Goal: Navigation & Orientation: Find specific page/section

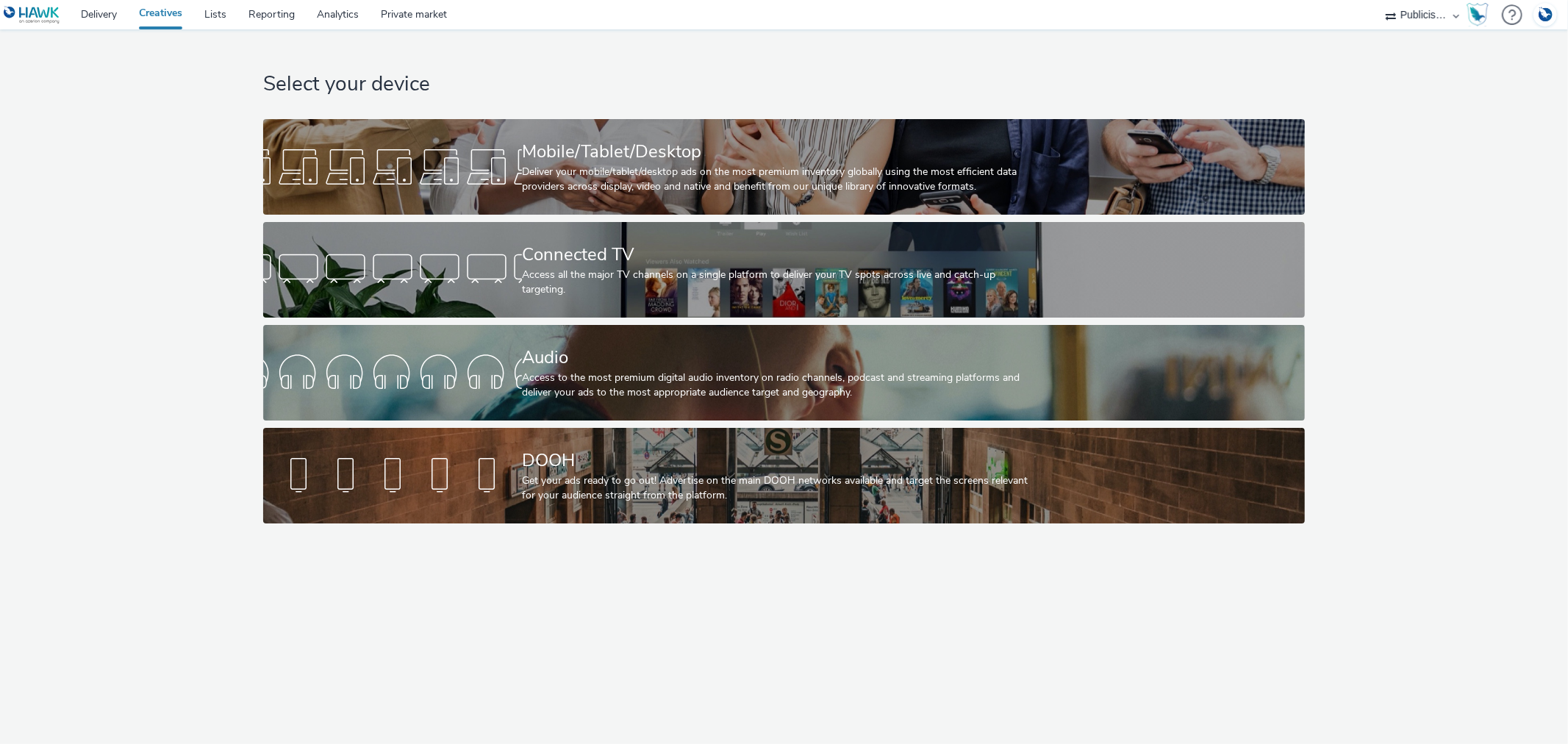
click at [1412, 16] on select "AZERION AZERION SURVEYS Broadaly comtogether Contrast Crossvertise Data Zulu Gm…" at bounding box center [1422, 15] width 88 height 30
select select "ac009755-aa48-4799-8050-7a339a378eb8"
click at [1378, 0] on select "AZERION AZERION SURVEYS Broadaly comtogether Contrast Crossvertise Data Zulu Gm…" at bounding box center [1422, 15] width 88 height 30
select select "79162ed7-0017-4339-93b0-3399b708648f"
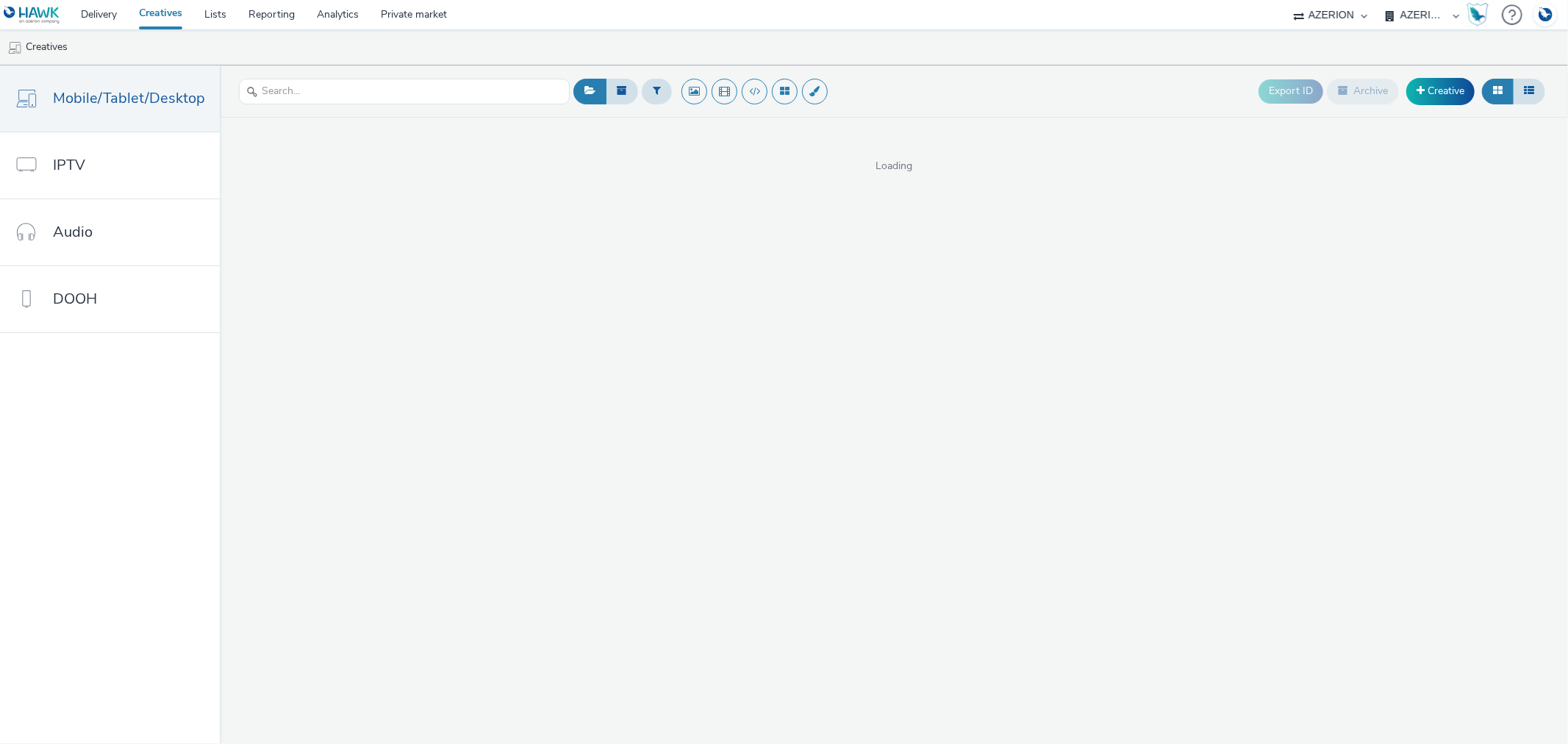
click at [1412, 18] on select "AZERION AZERION APAC AZERION AUSTRIA AZERION BEL - ADEXPERTS AZERION BRAZIL AZE…" at bounding box center [1422, 15] width 88 height 30
select select "b626f941-834b-427f-b453-0a2b95f57350"
click at [1378, 0] on select "AZERION AZERION APAC AZERION AUSTRIA AZERION BEL - ADEXPERTS AZERION BRAZIL AZE…" at bounding box center [1422, 15] width 88 height 30
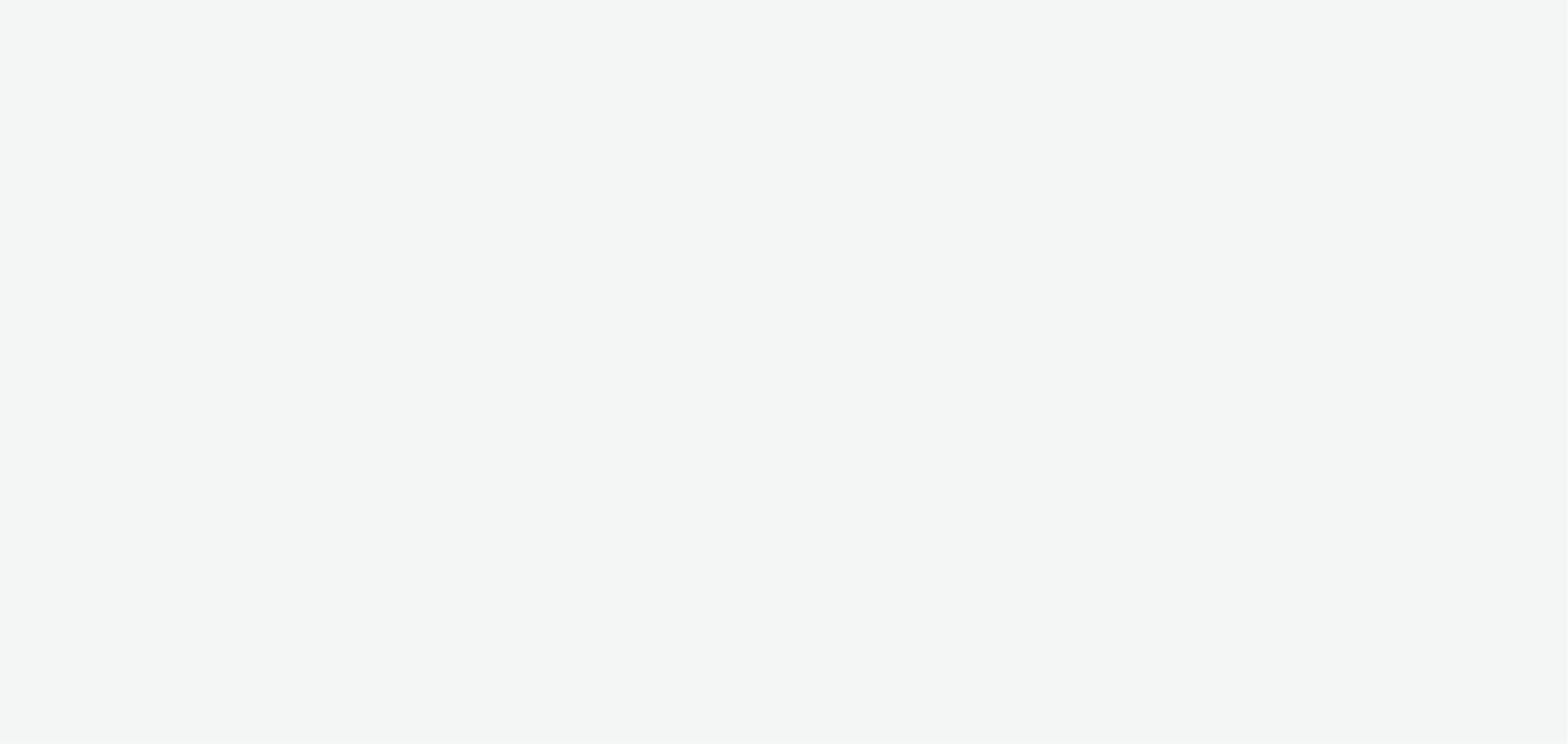
select select "b626f941-834b-427f-b453-0a2b95f57350"
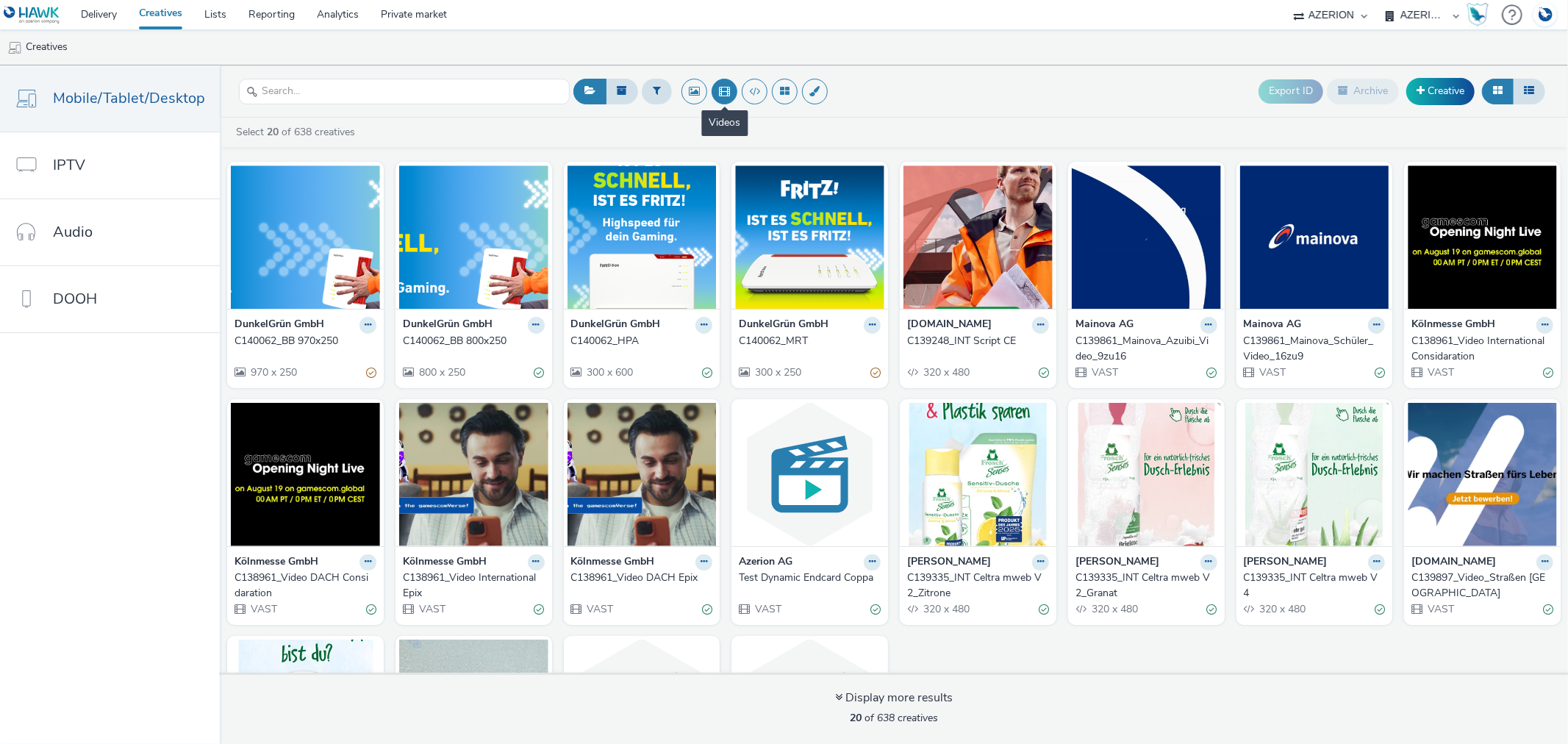
click at [721, 91] on button at bounding box center [724, 91] width 26 height 26
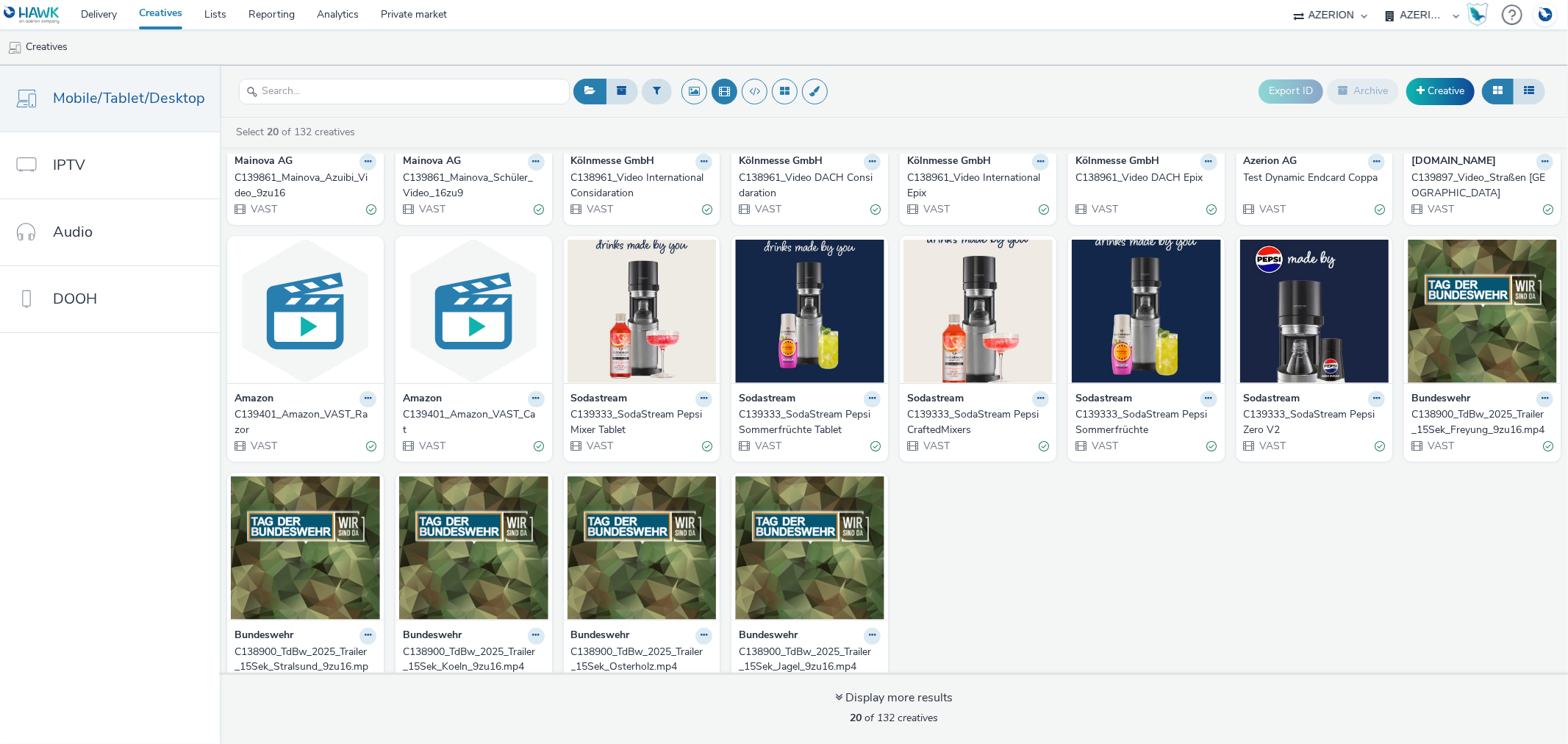
scroll to position [224, 0]
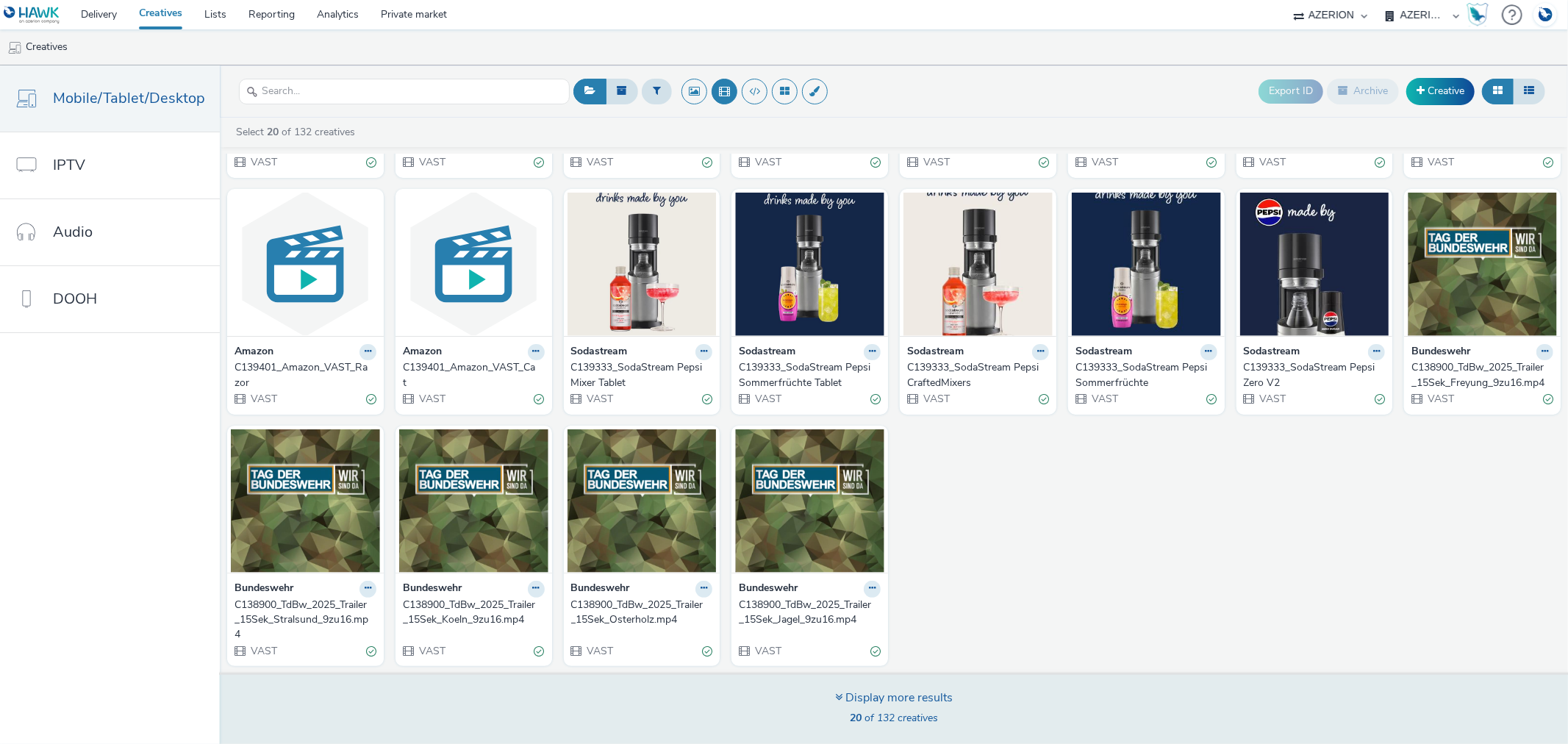
click at [904, 707] on div "Display more results 20 of 132 creatives" at bounding box center [894, 709] width 117 height 40
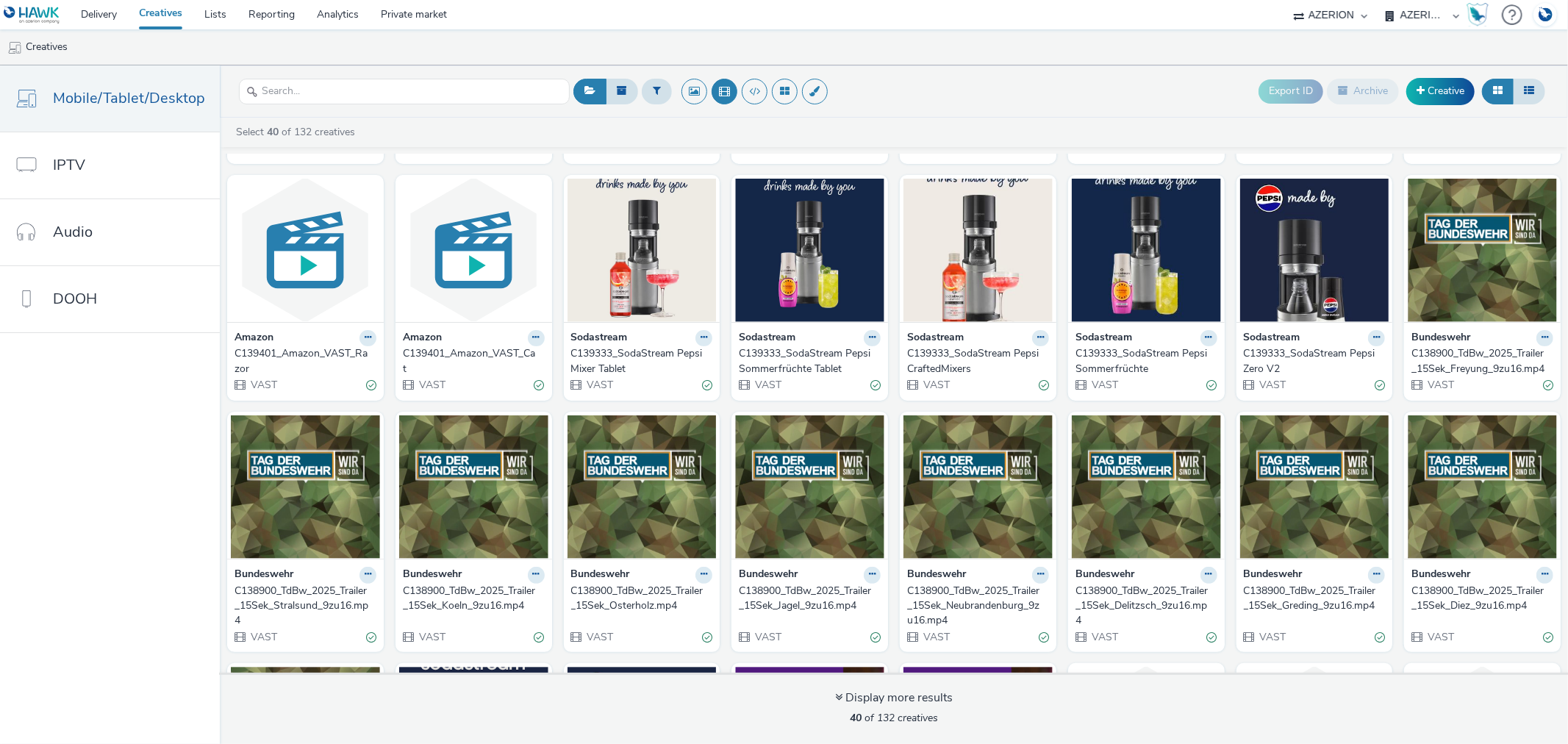
click at [1351, 15] on select "AZERION AZERION SURVEYS Broadaly comtogether Contrast Crossvertise Data Zulu Gm…" at bounding box center [1330, 15] width 88 height 30
select select "a1548b1e-0fde-418e-992c-2e089afb3761"
click at [1374, 0] on select "AZERION AZERION SURVEYS Broadaly comtogether Contrast Crossvertise Data Zulu Gm…" at bounding box center [1330, 15] width 88 height 30
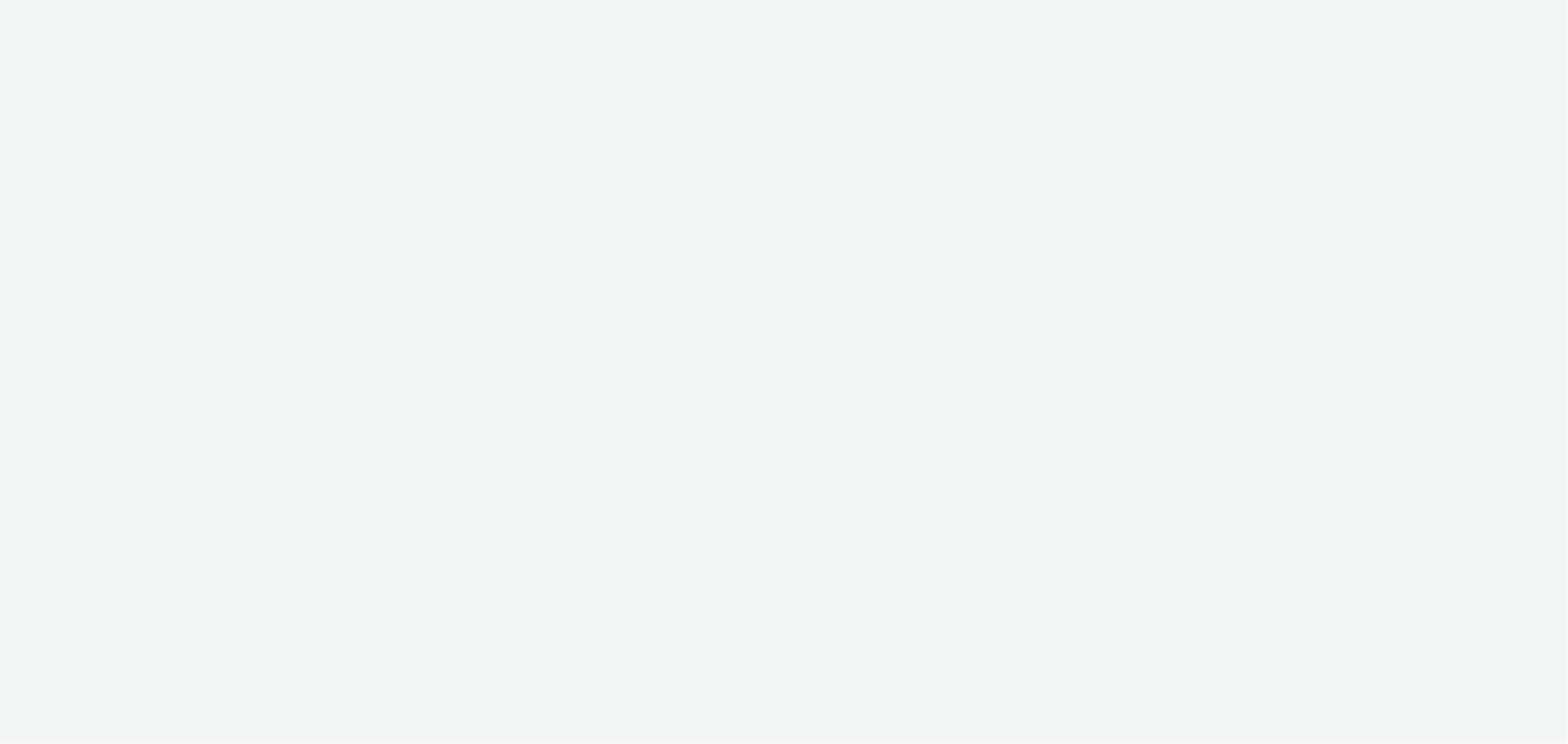
select select "b626f941-834b-427f-b453-0a2b95f57350"
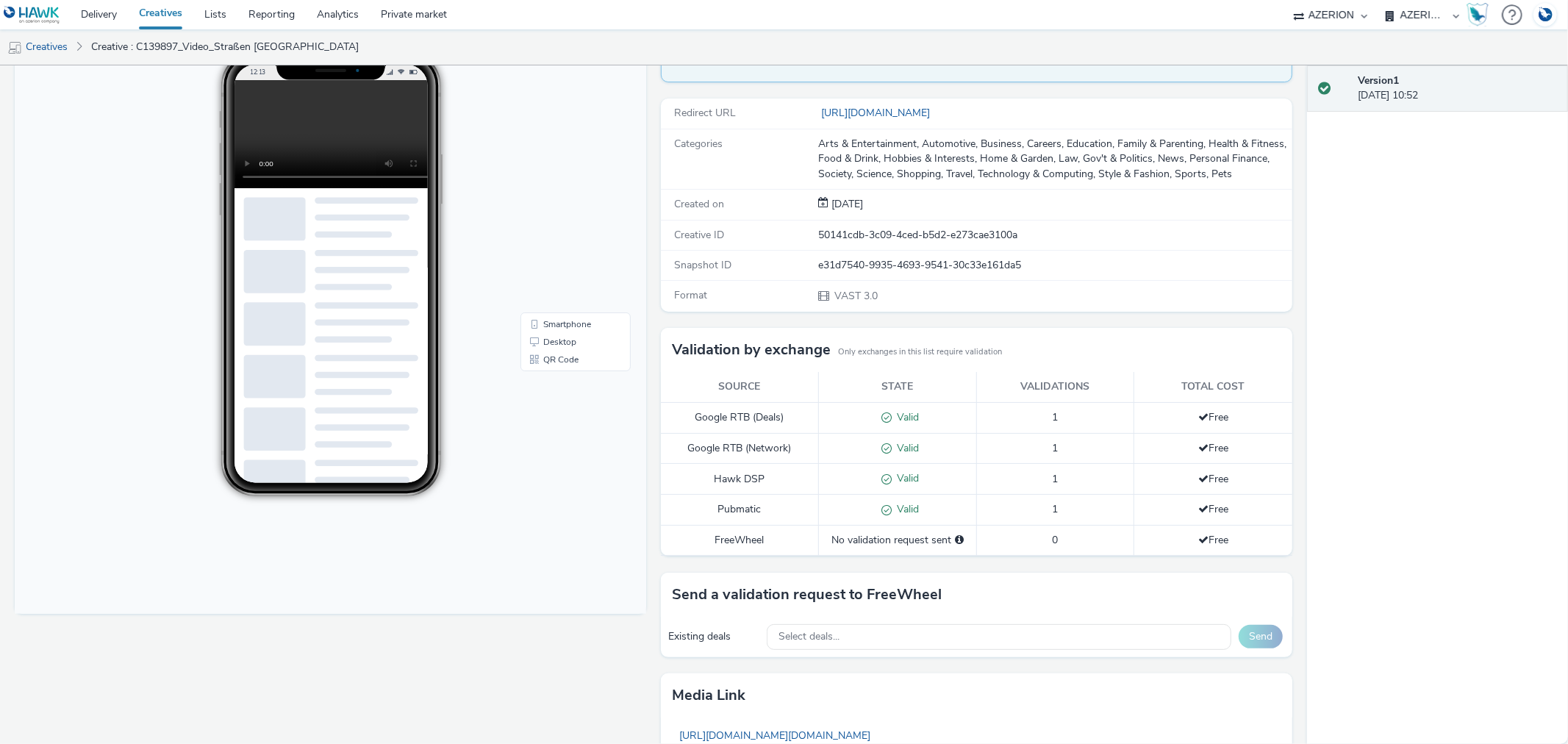
scroll to position [313, 0]
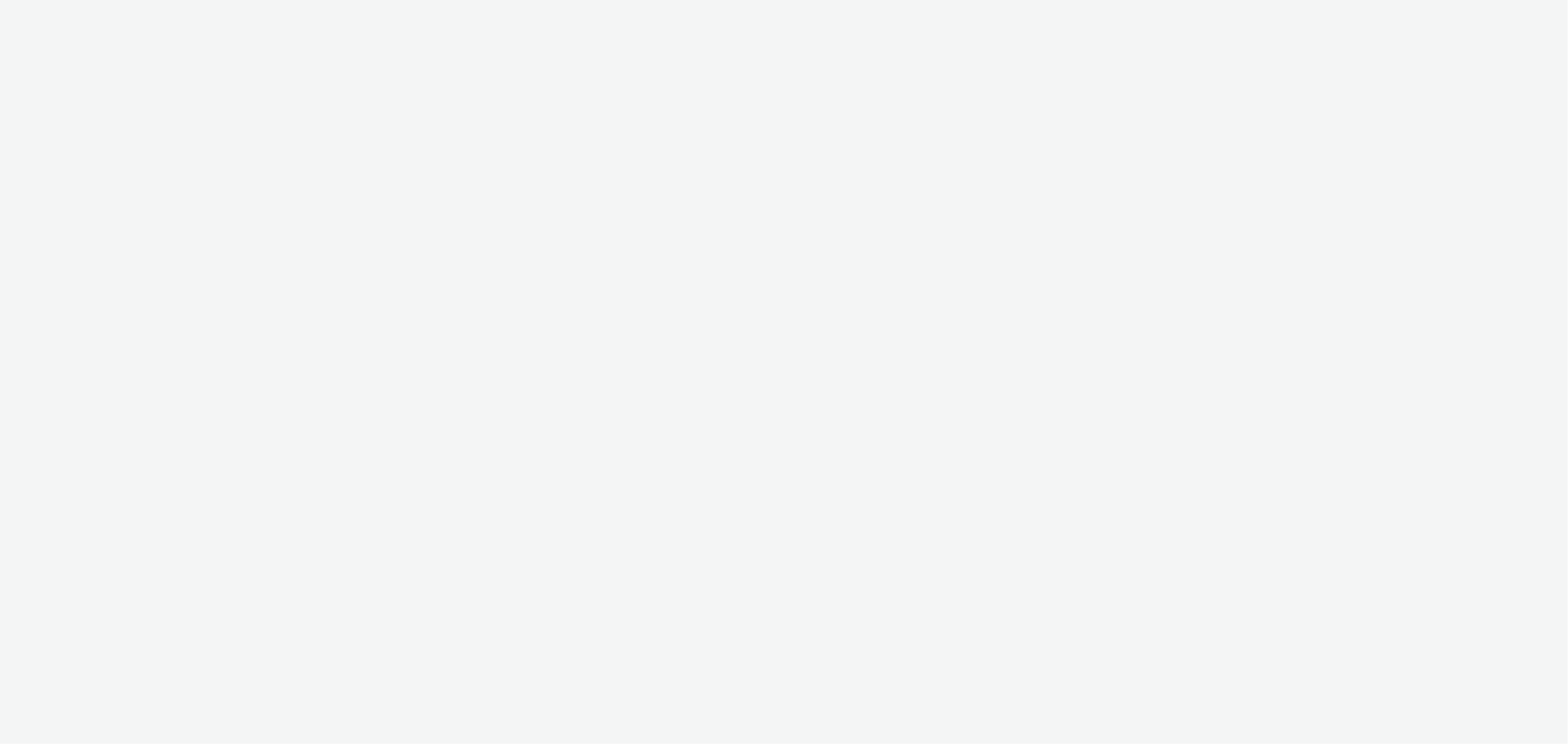
select select "b626f941-834b-427f-b453-0a2b95f57350"
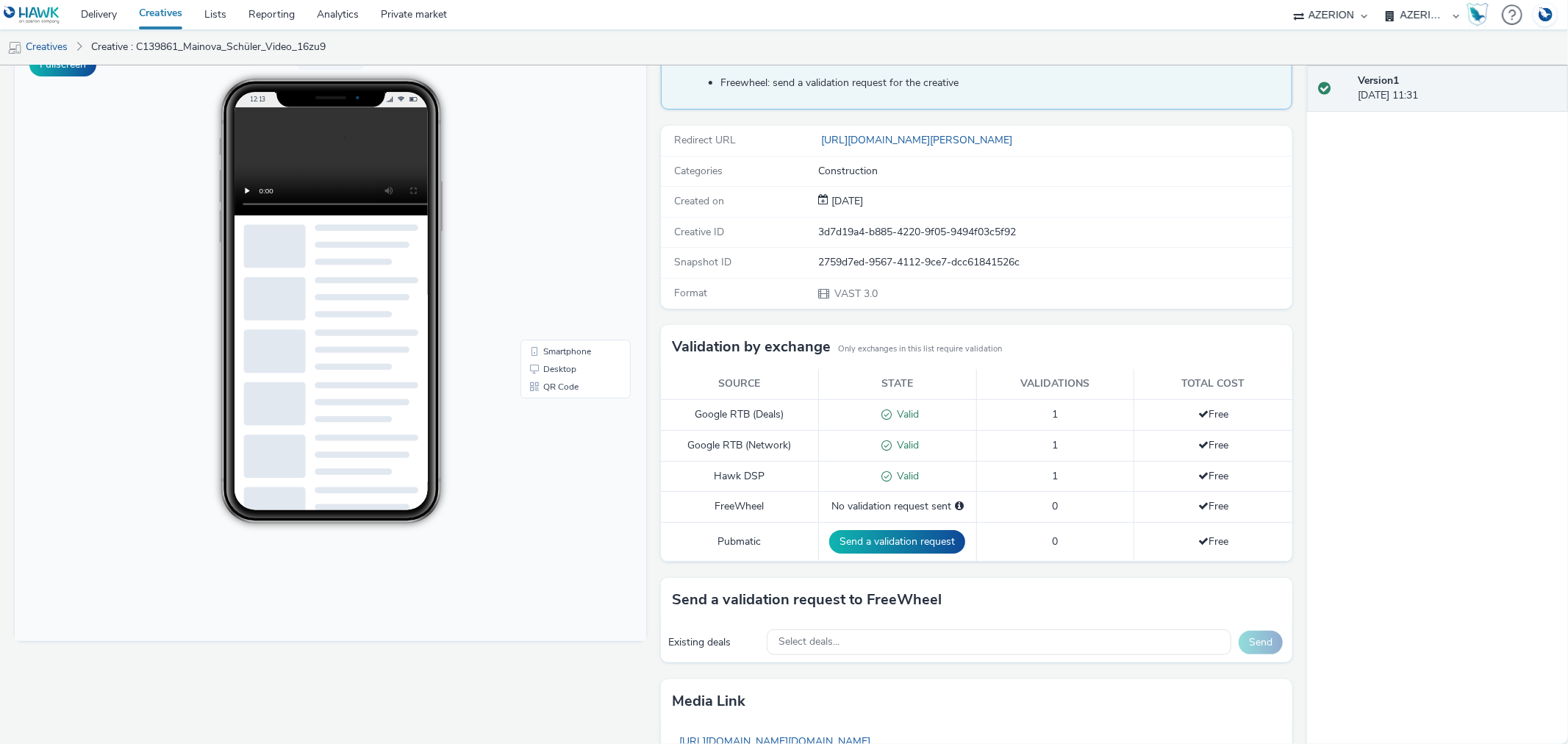
scroll to position [290, 0]
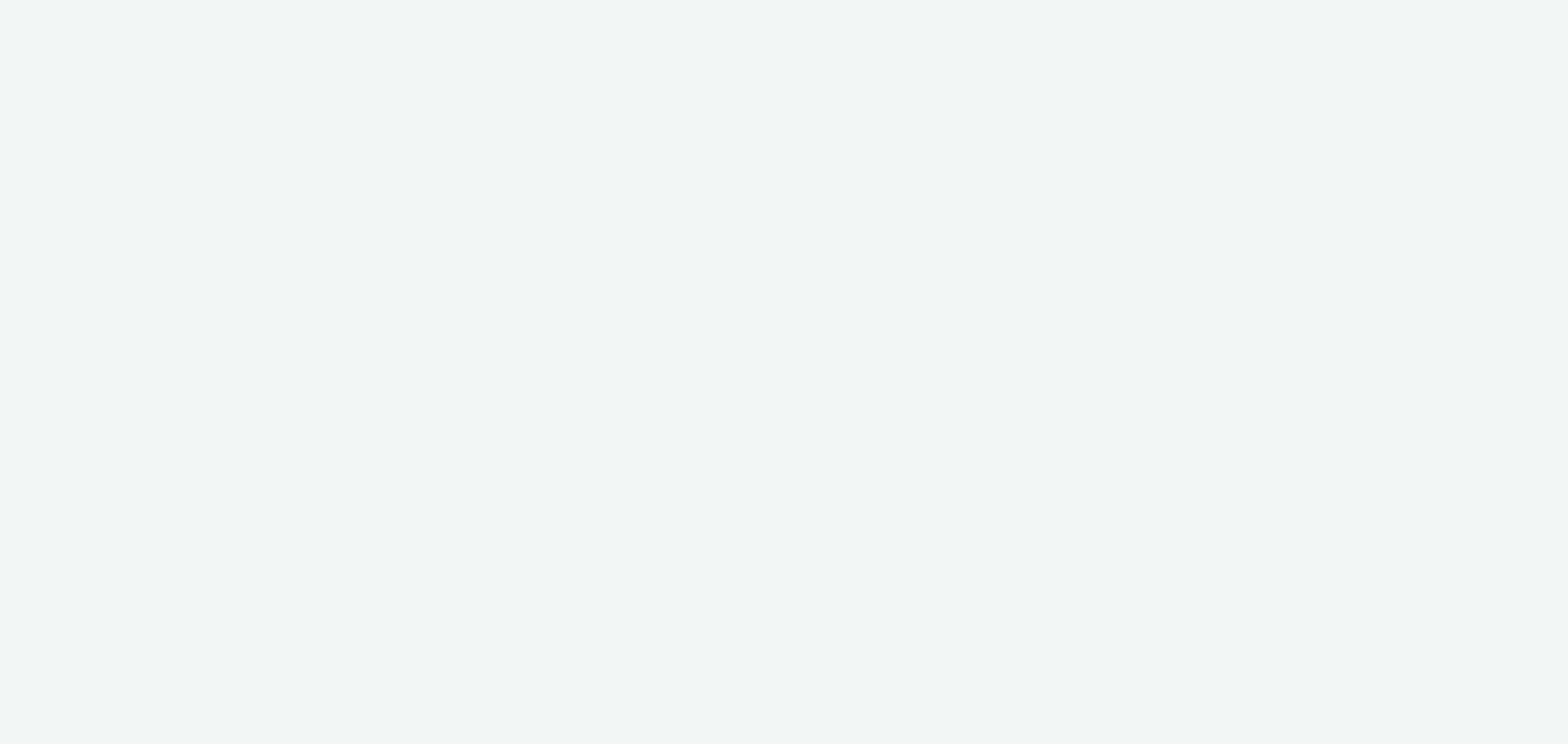
select select "b626f941-834b-427f-b453-0a2b95f57350"
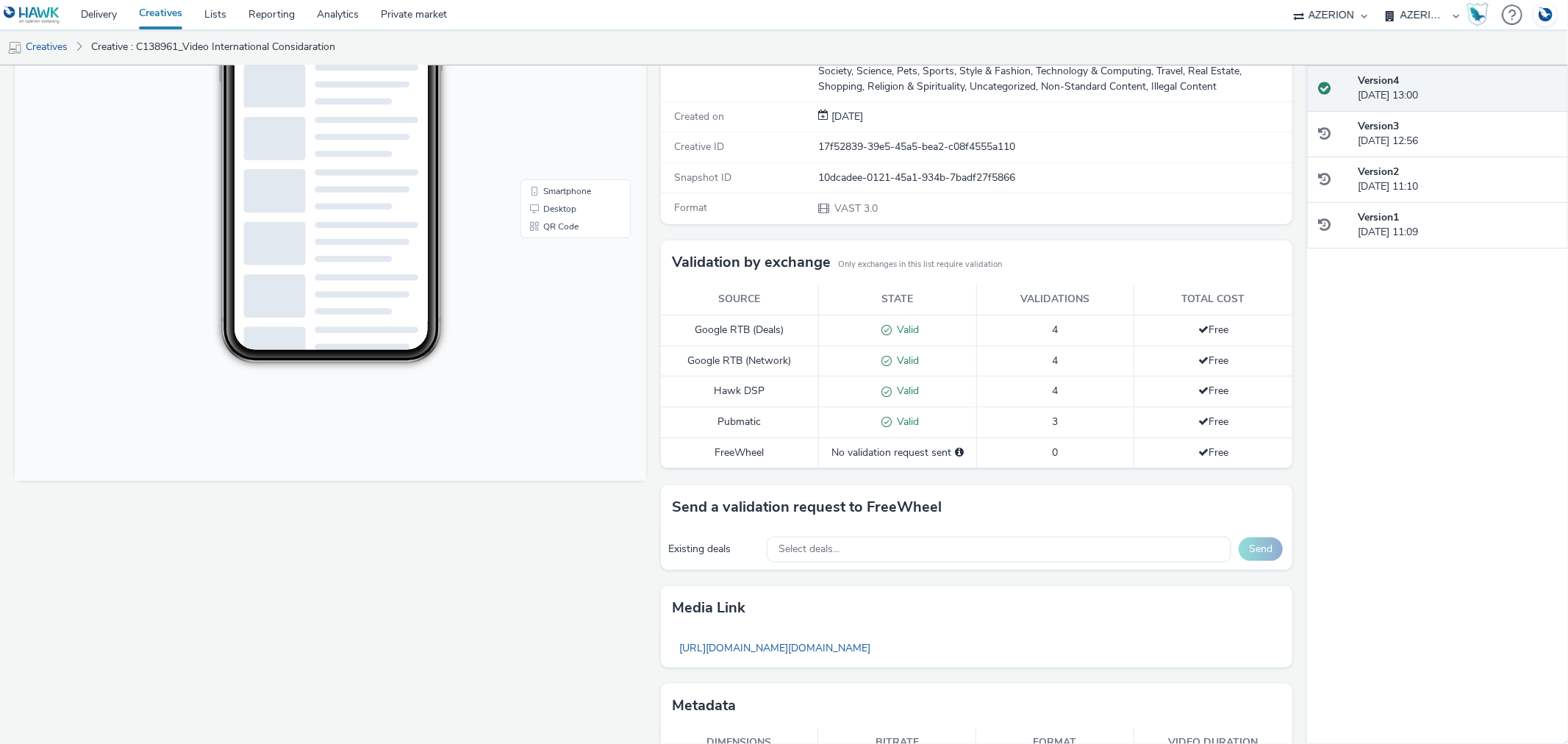
scroll to position [358, 0]
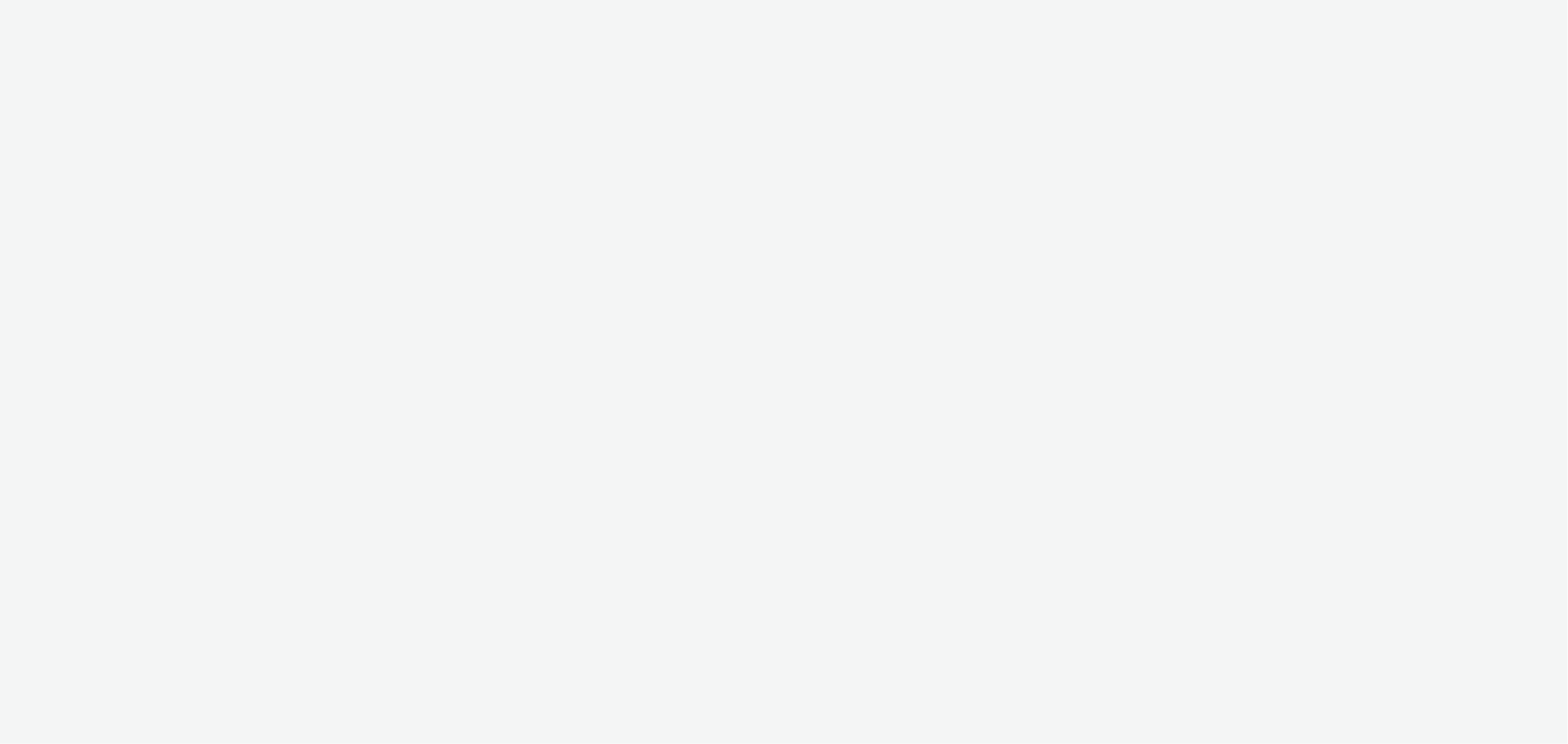
select select "b626f941-834b-427f-b453-0a2b95f57350"
select select "a1548b1e-0fde-418e-992c-2e089afb3761"
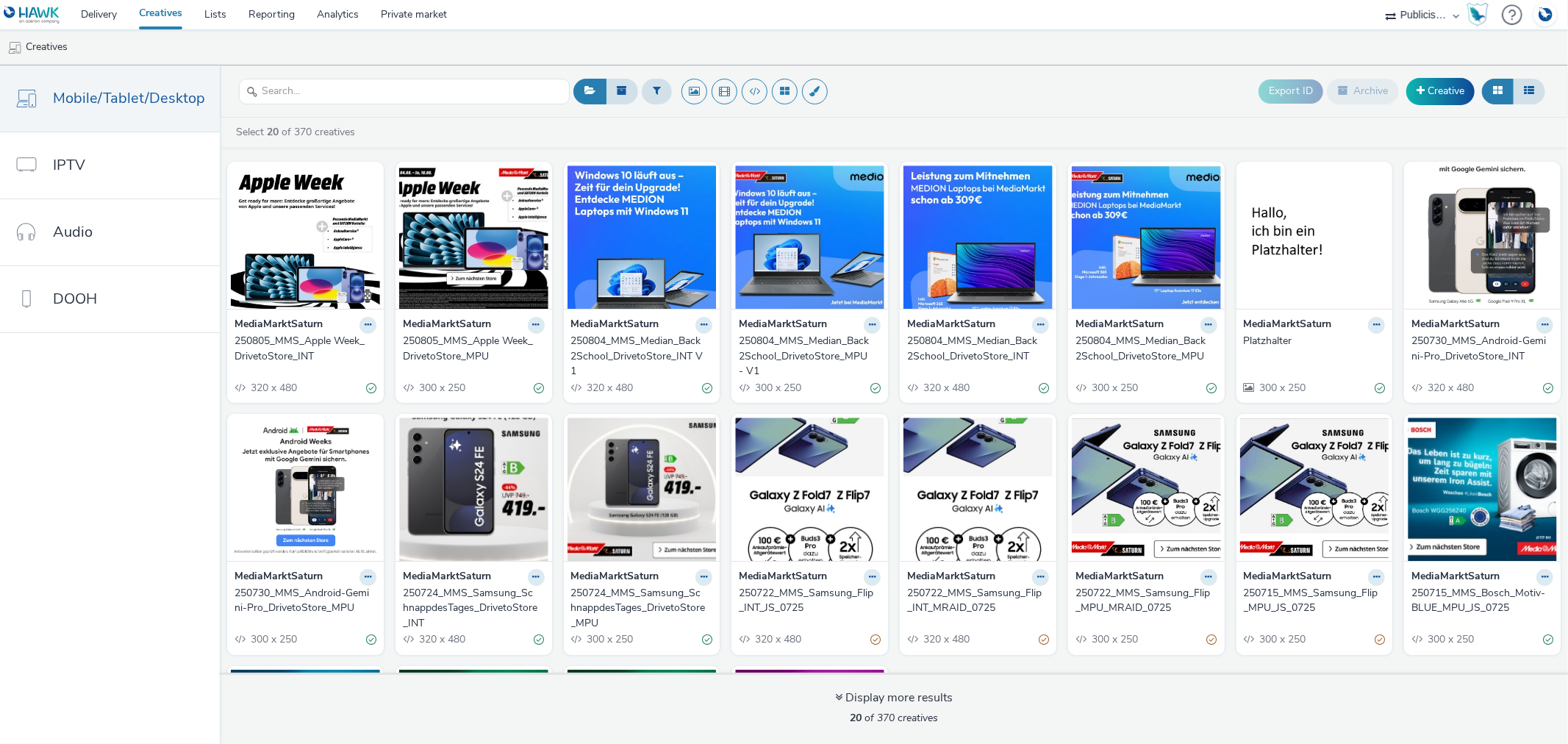
click at [1406, 12] on select "AZERION AZERION SURVEYS Broadaly comtogether Contrast Crossvertise Data Zulu Gm…" at bounding box center [1422, 15] width 88 height 30
click at [983, 42] on ul "Creatives" at bounding box center [784, 48] width 1568 height 36
click at [89, 10] on link "Delivery" at bounding box center [98, 15] width 58 height 30
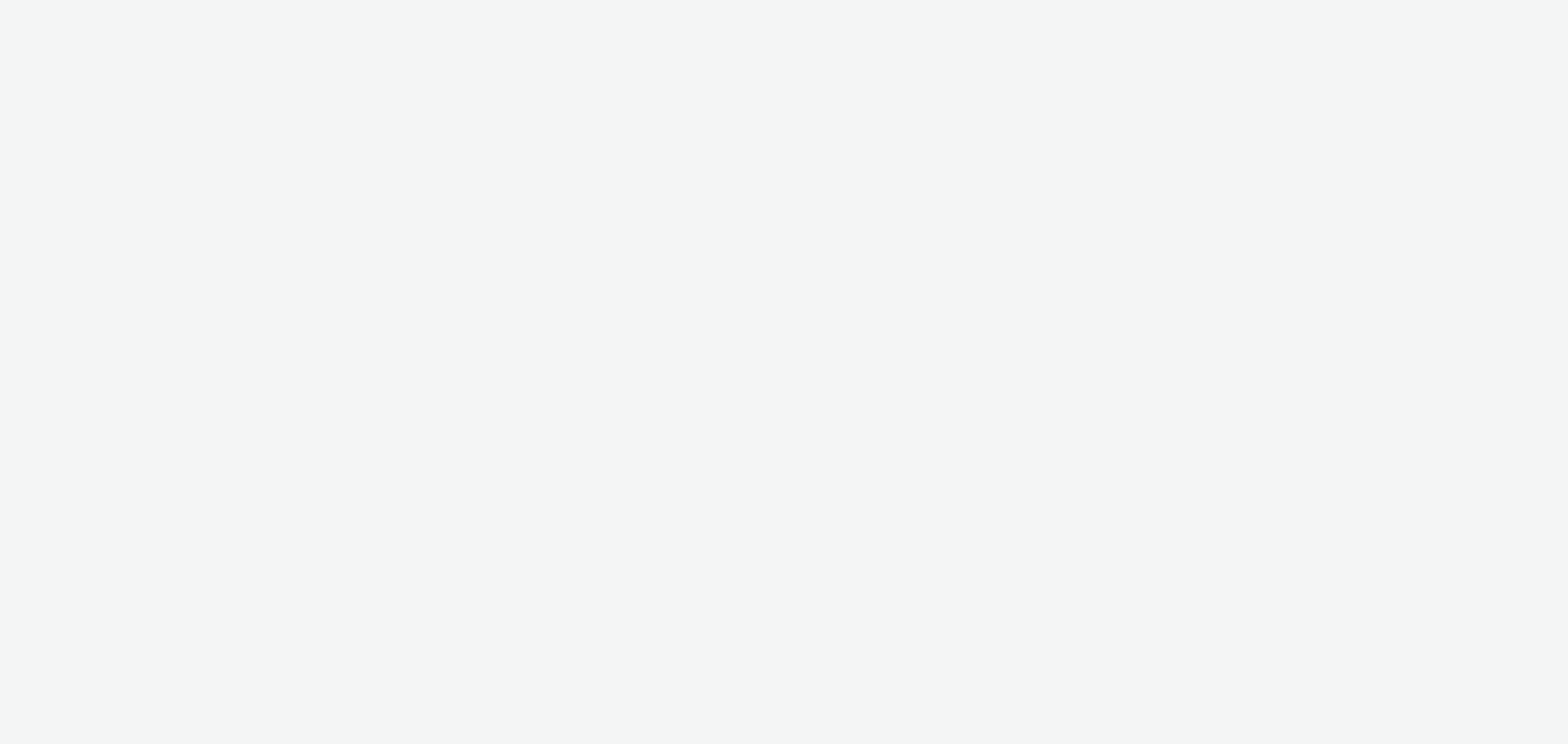
select select "a1548b1e-0fde-418e-992c-2e089afb3761"
